Goal: Navigation & Orientation: Find specific page/section

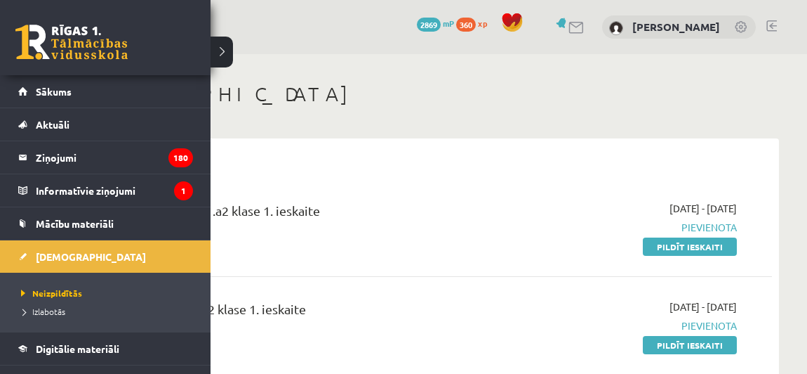
scroll to position [65, 0]
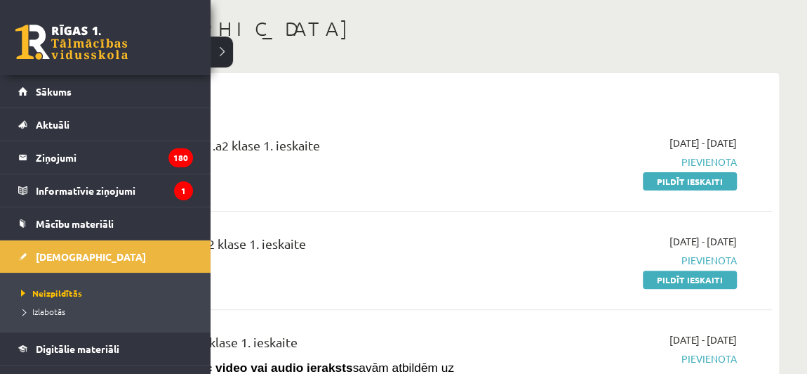
click at [34, 39] on link at bounding box center [71, 42] width 112 height 35
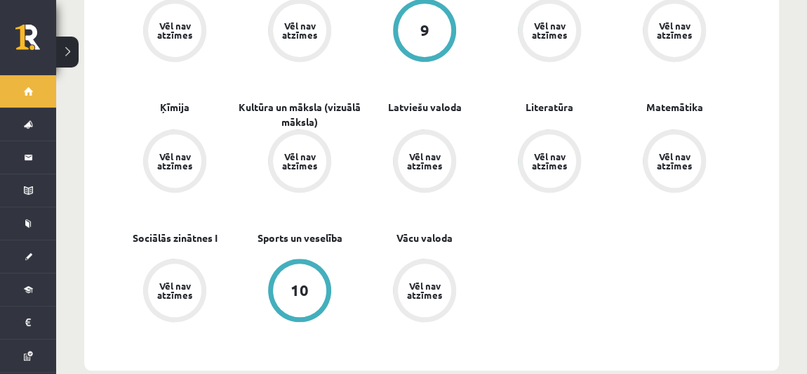
scroll to position [598, 0]
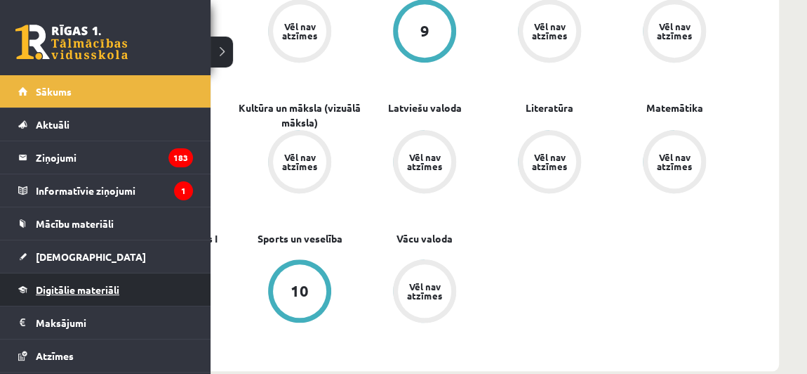
click at [74, 279] on link "Digitālie materiāli" at bounding box center [105, 289] width 175 height 32
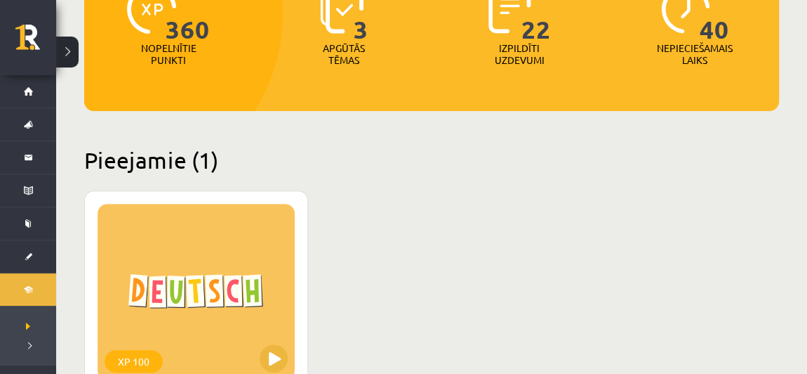
scroll to position [186, 0]
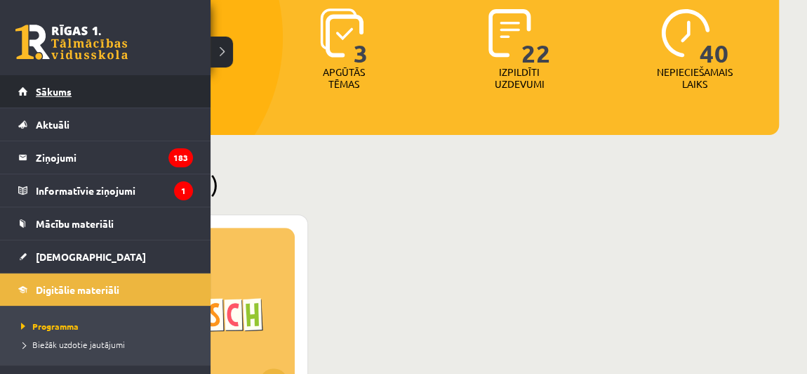
click at [33, 92] on link "Sākums" at bounding box center [105, 91] width 175 height 32
